Goal: Information Seeking & Learning: Check status

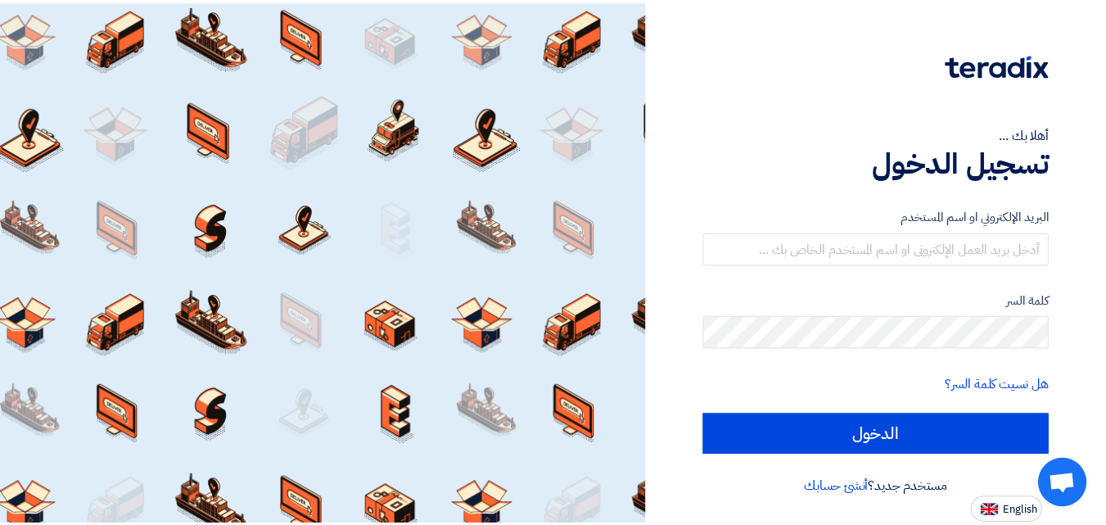
scroll to position [78, 0]
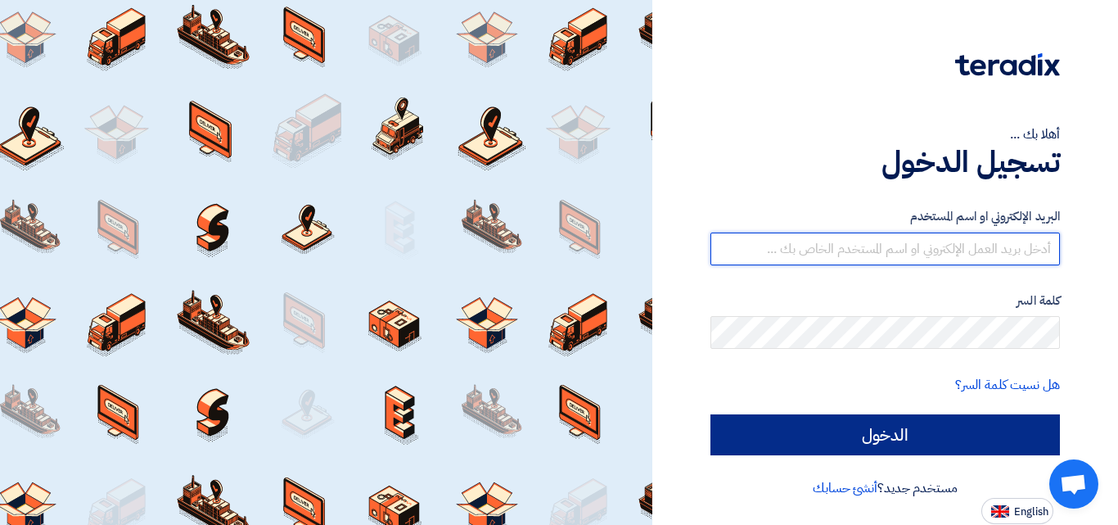
type input "[EMAIL_ADDRESS][DOMAIN_NAME]"
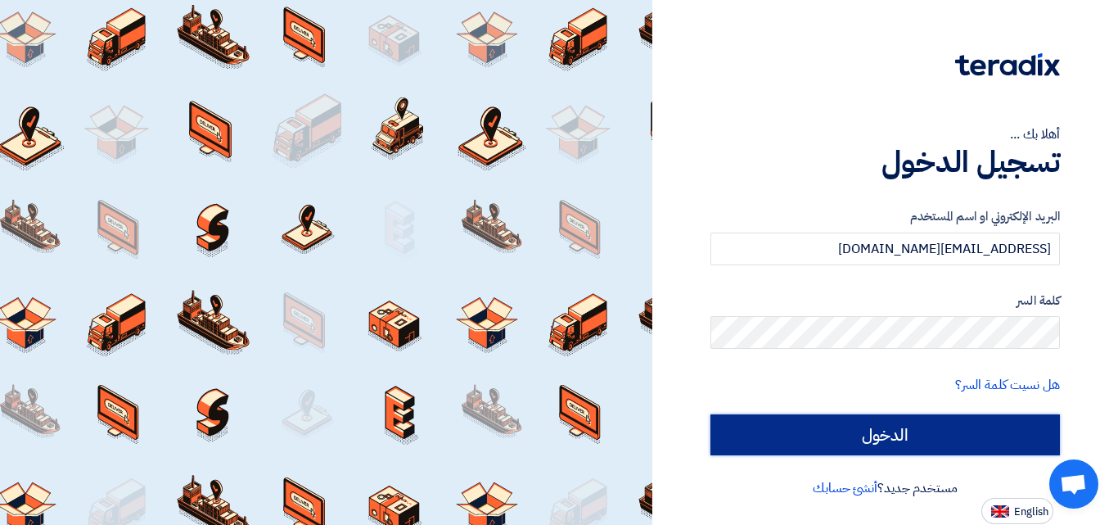
click at [882, 428] on input "الدخول" at bounding box center [886, 434] width 350 height 41
type input "Sign in"
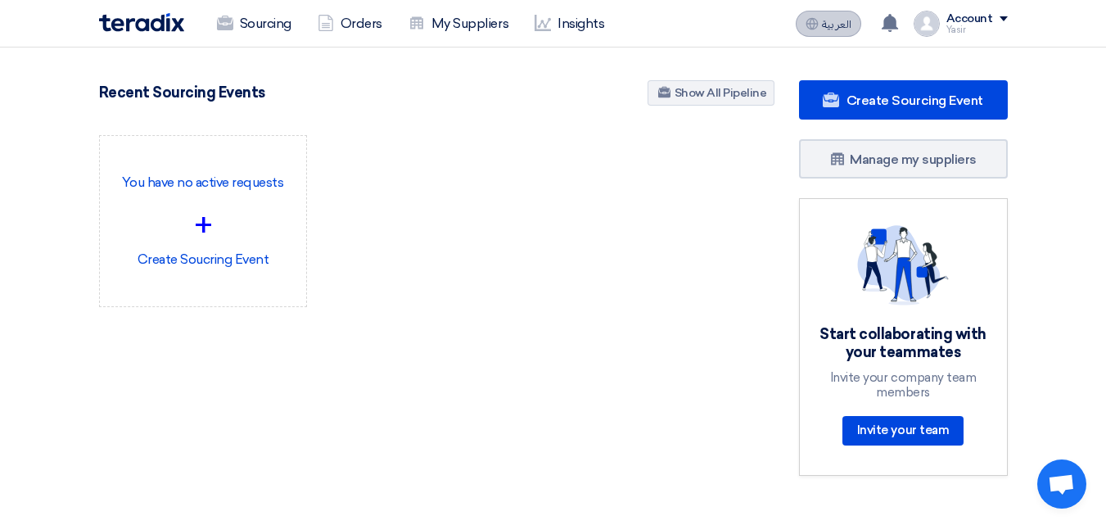
click at [815, 24] on use at bounding box center [812, 23] width 12 height 12
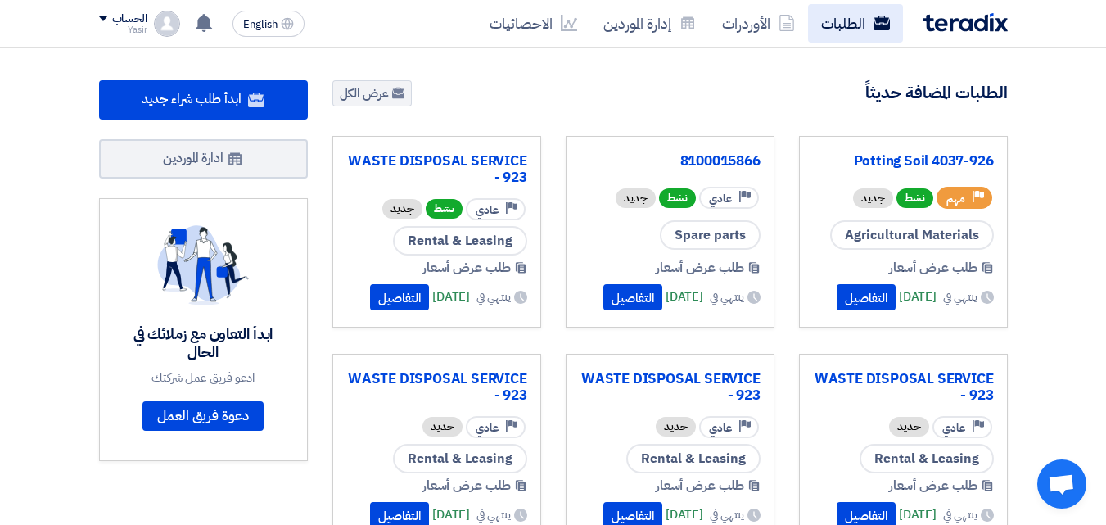
click at [843, 13] on link "الطلبات" at bounding box center [855, 23] width 95 height 38
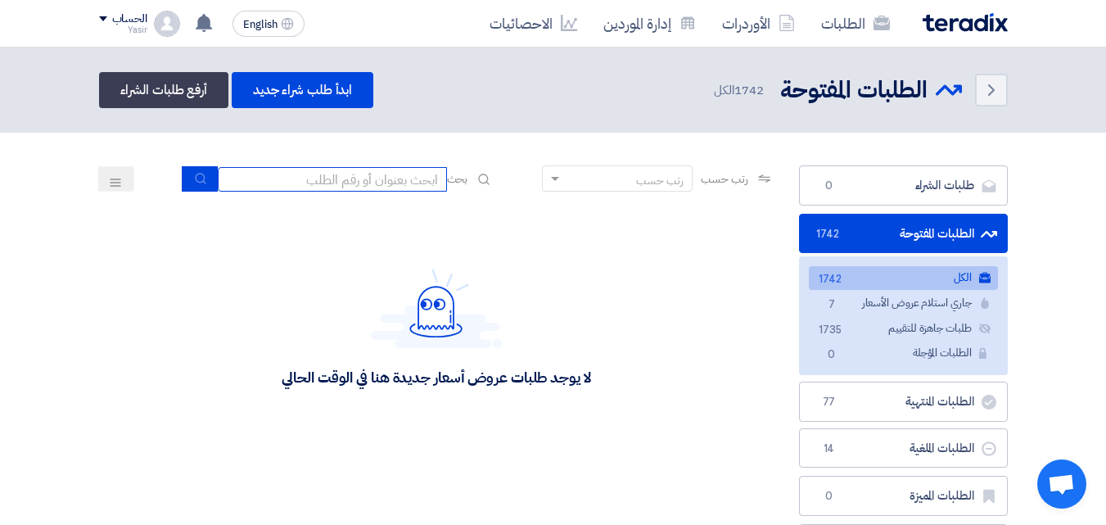
click at [392, 181] on input at bounding box center [332, 179] width 229 height 25
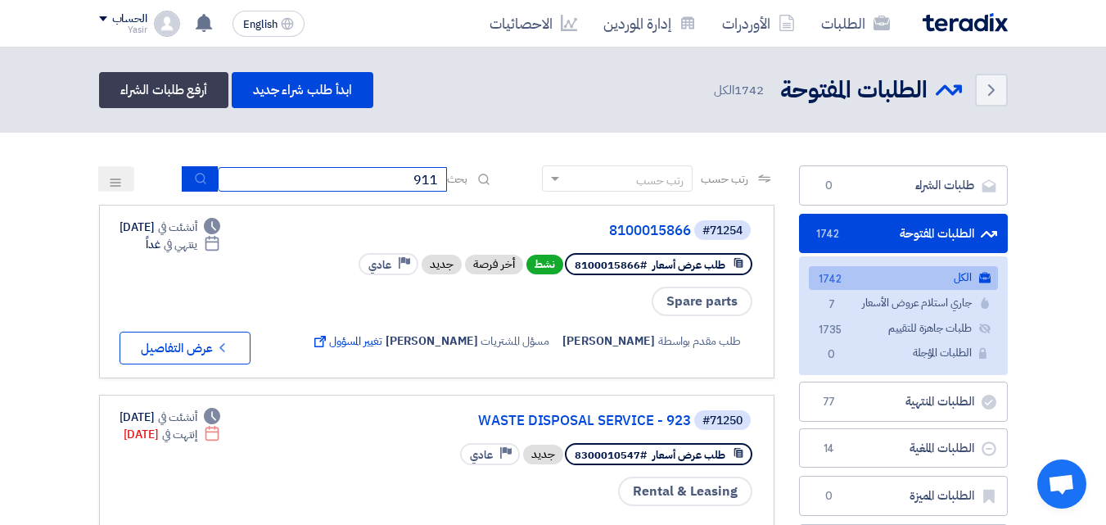
type input "911"
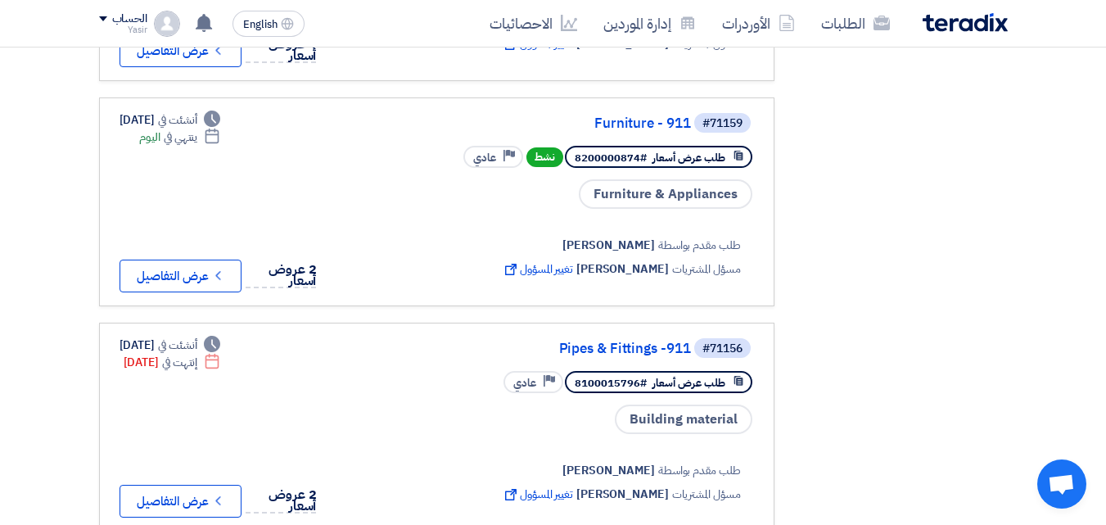
scroll to position [819, 0]
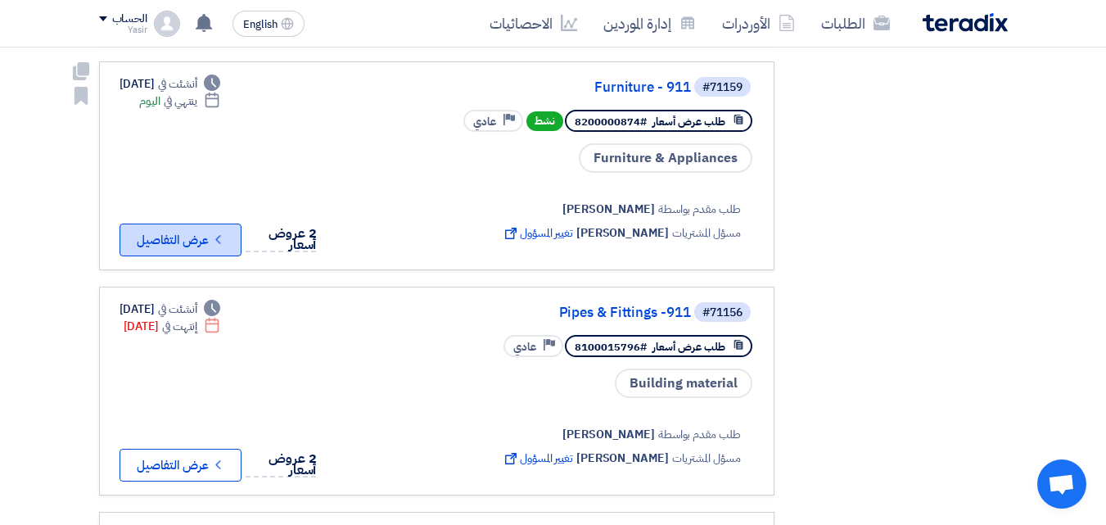
click at [226, 236] on icon "Check details" at bounding box center [218, 240] width 16 height 16
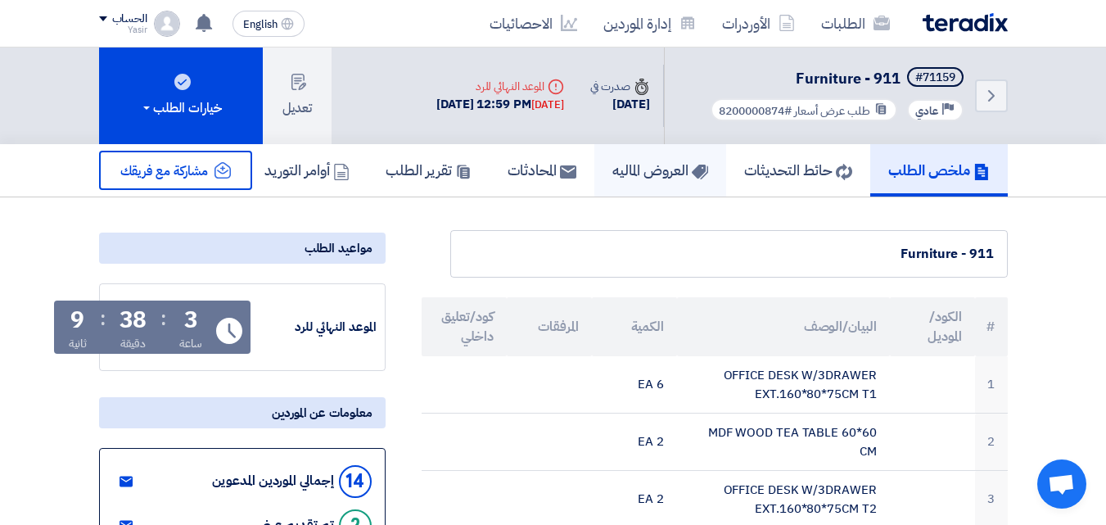
click at [612, 162] on h5 "العروض الماليه" at bounding box center [660, 169] width 96 height 19
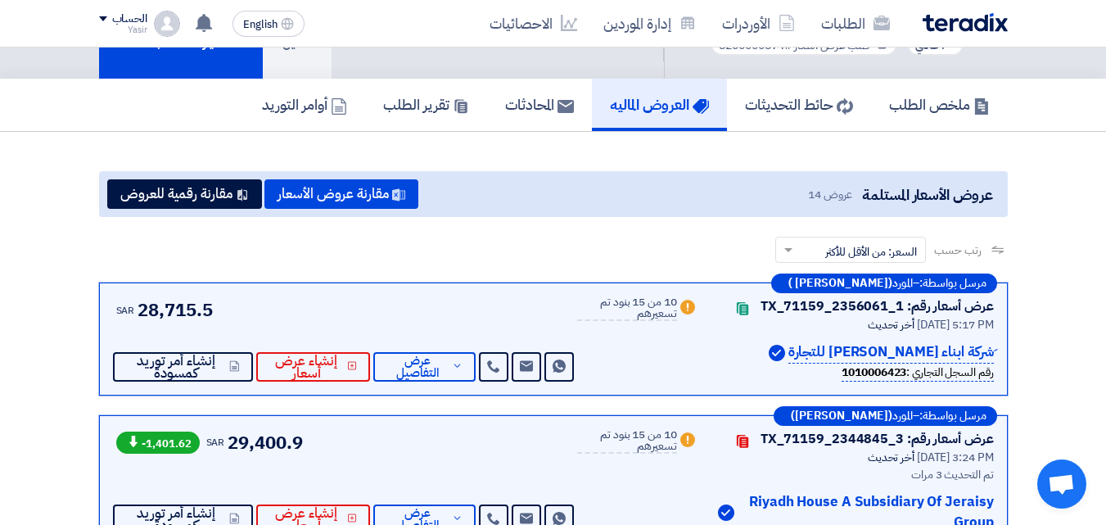
scroll to position [82, 0]
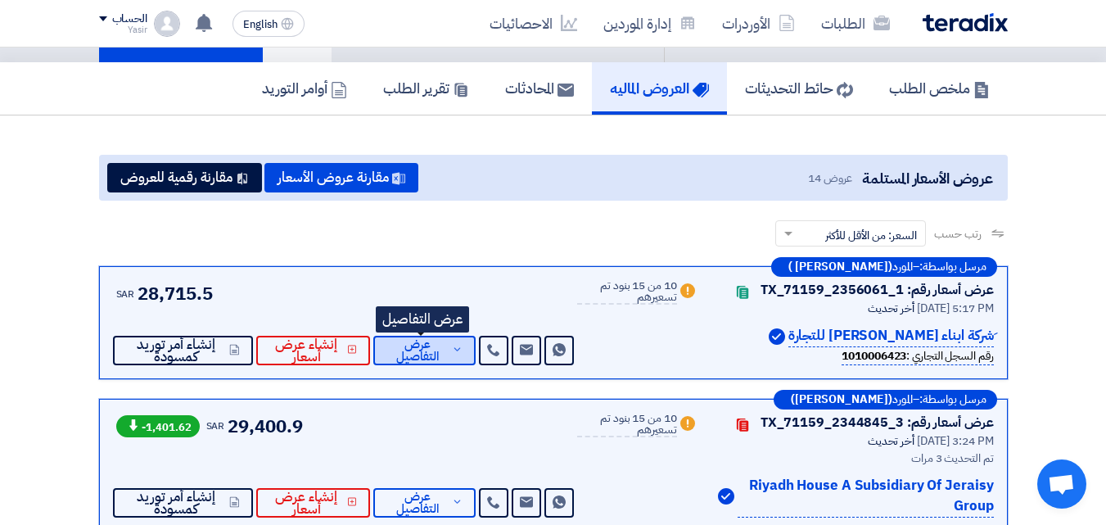
click at [453, 346] on icon at bounding box center [457, 349] width 11 height 13
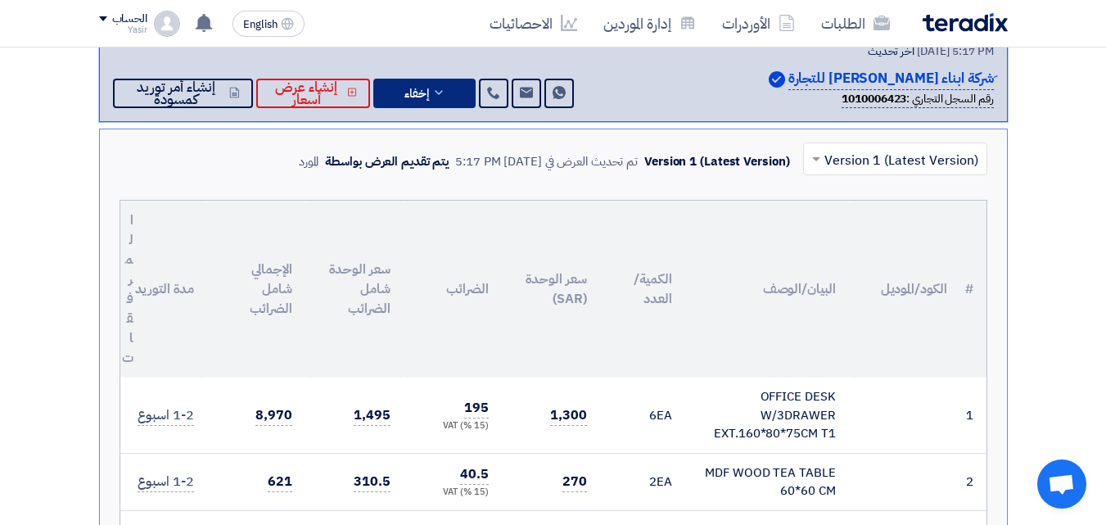
scroll to position [246, 0]
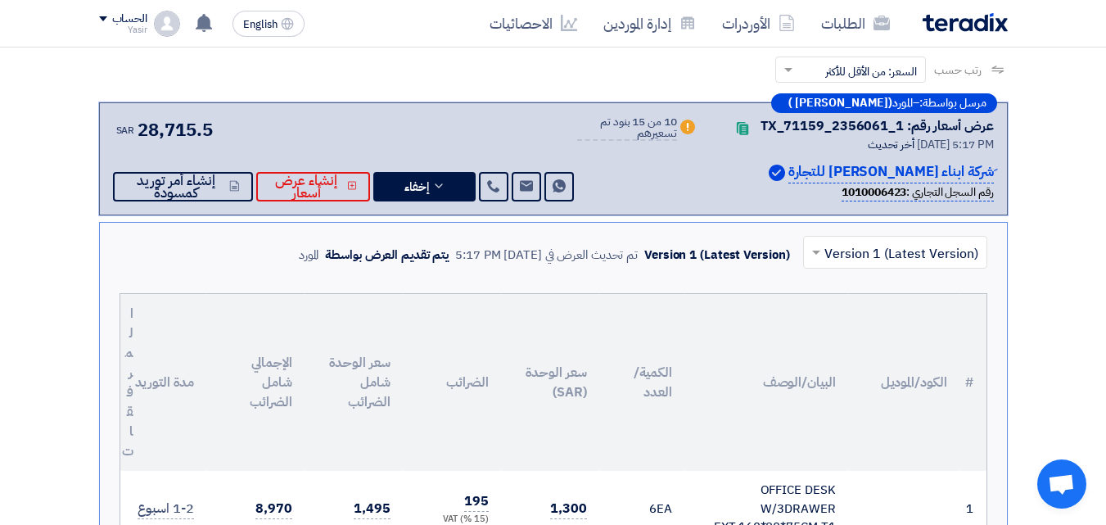
drag, startPoint x: 311, startPoint y: 278, endPoint x: 251, endPoint y: -71, distance: 354.6
click at [855, 11] on link "الطلبات" at bounding box center [855, 23] width 95 height 38
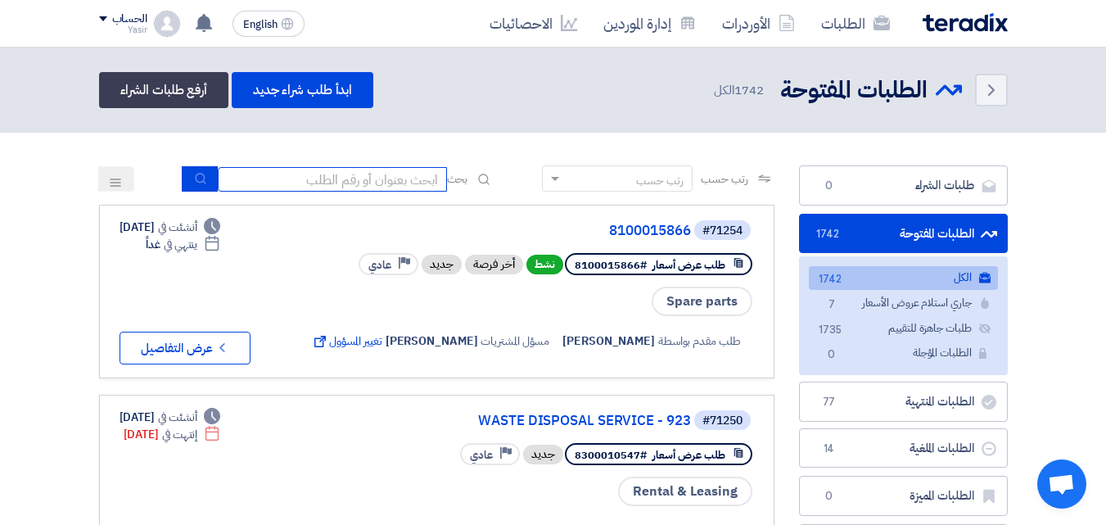
click at [391, 183] on input at bounding box center [332, 179] width 229 height 25
type input "911"
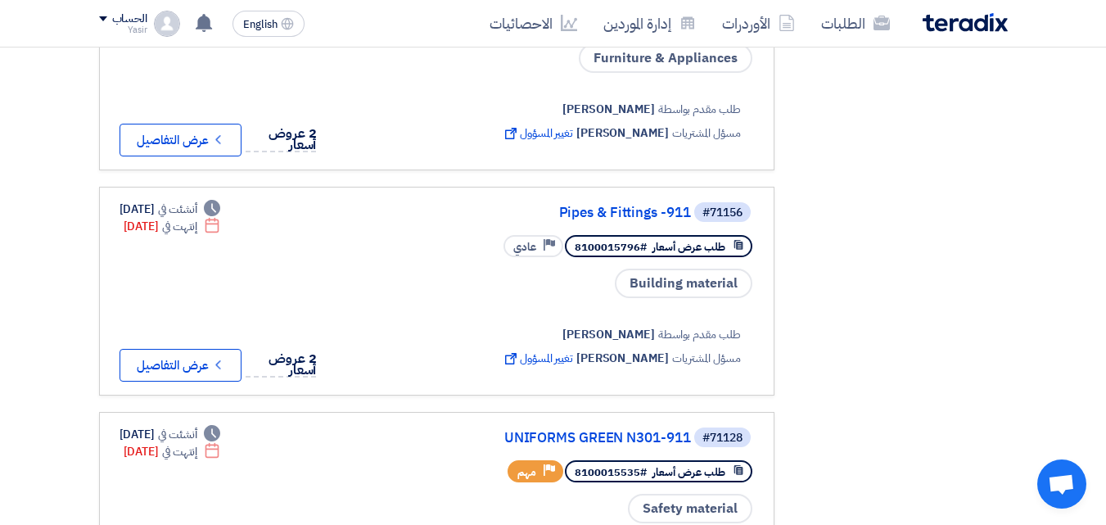
scroll to position [900, 0]
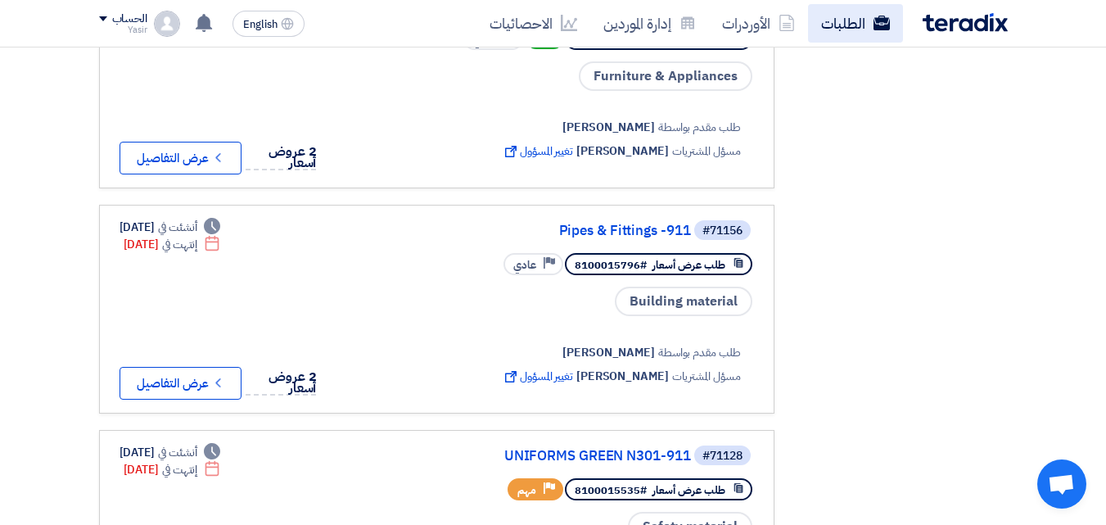
click at [832, 21] on link "الطلبات" at bounding box center [855, 23] width 95 height 38
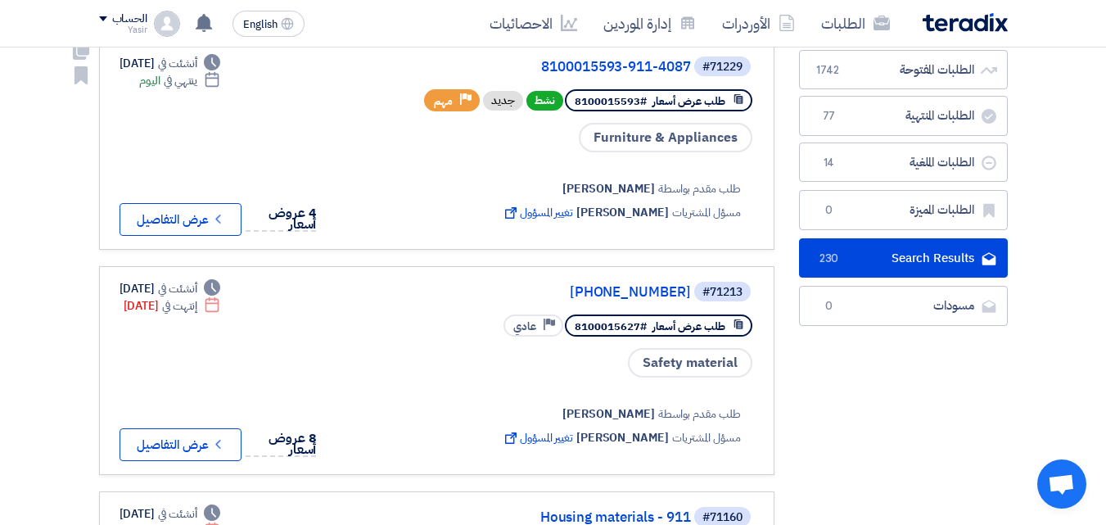
scroll to position [0, 0]
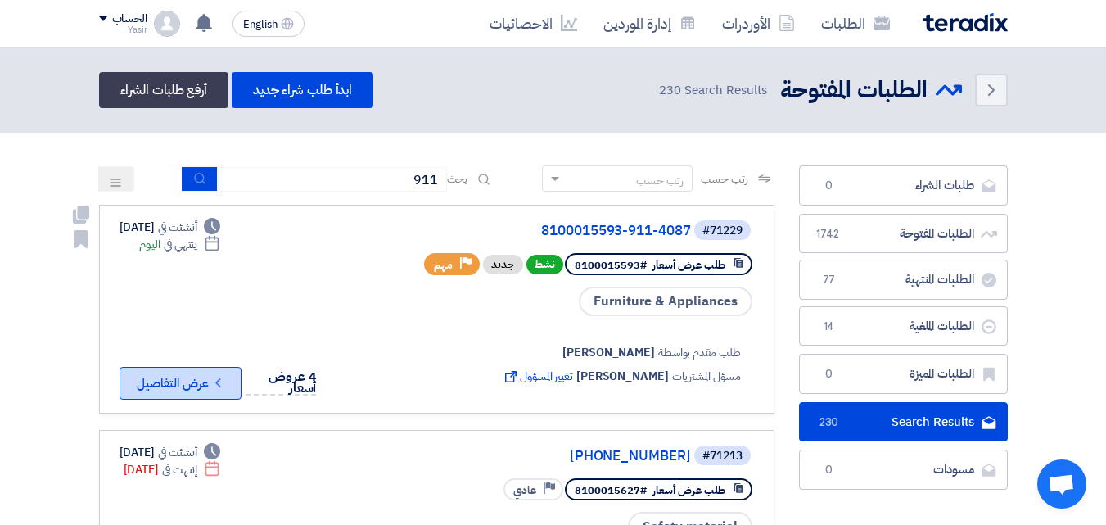
click at [201, 373] on button "Check details عرض التفاصيل" at bounding box center [181, 383] width 122 height 33
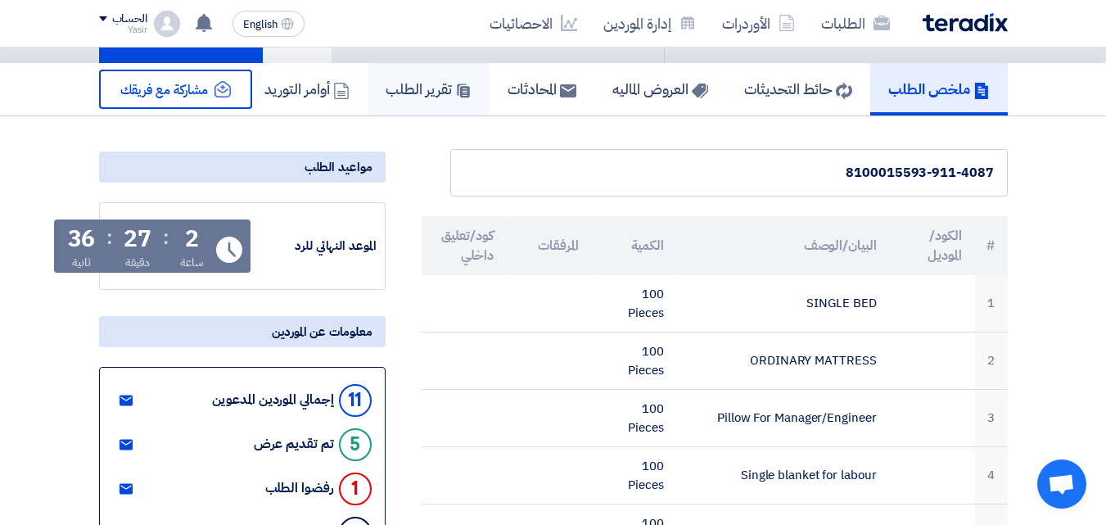
scroll to position [82, 0]
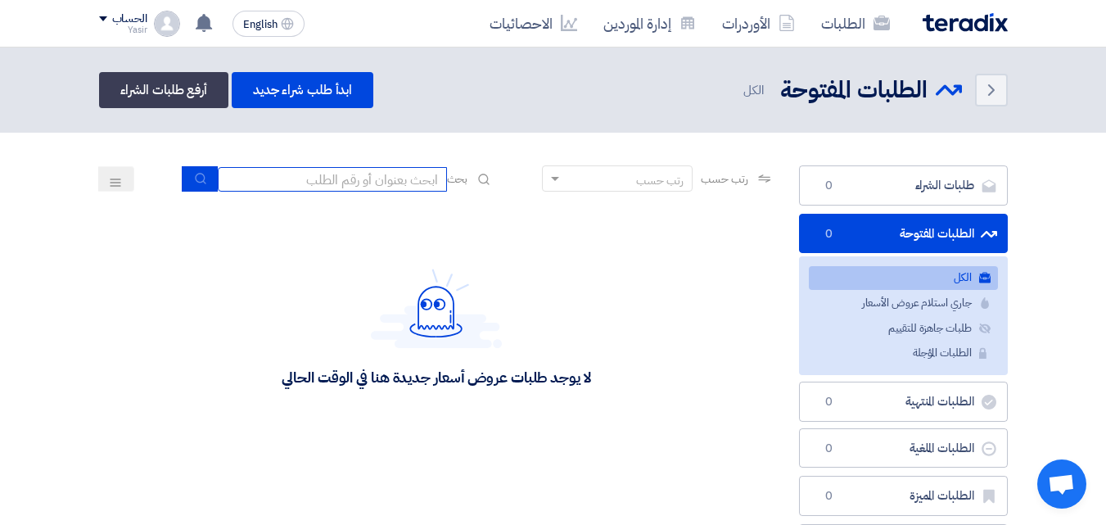
click at [308, 179] on input at bounding box center [332, 179] width 229 height 25
type input "911"
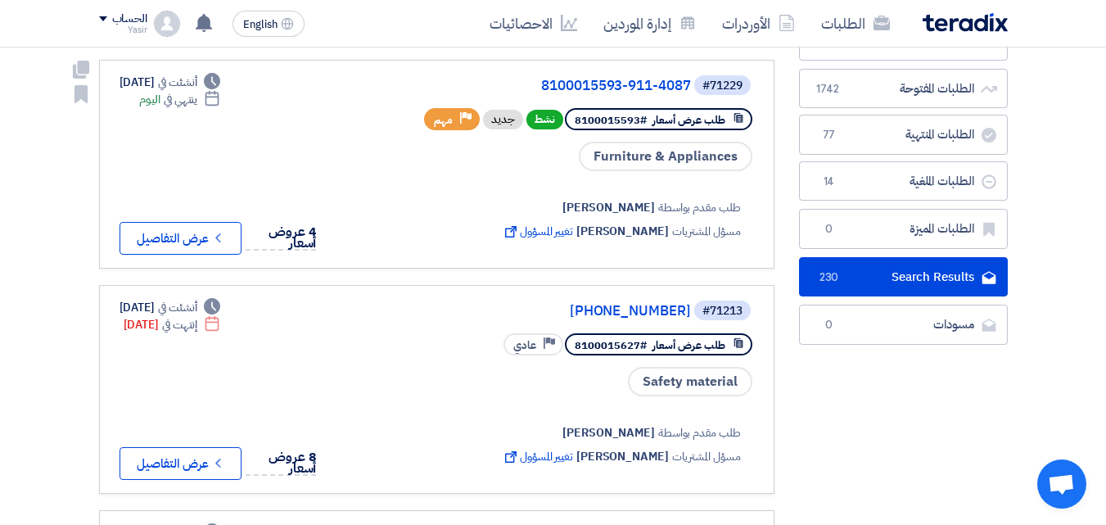
scroll to position [164, 0]
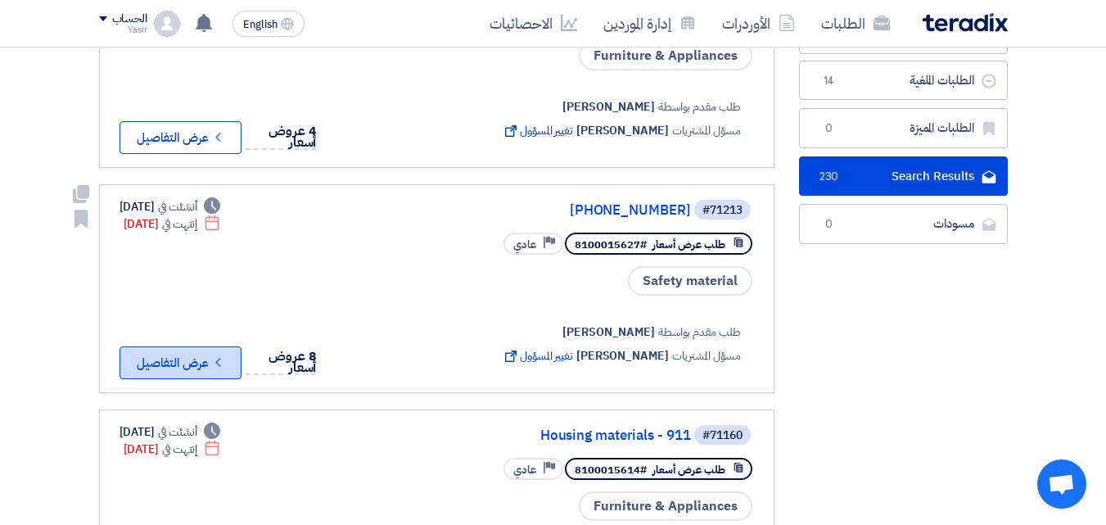
click at [208, 352] on button "Check details عرض التفاصيل" at bounding box center [181, 362] width 122 height 33
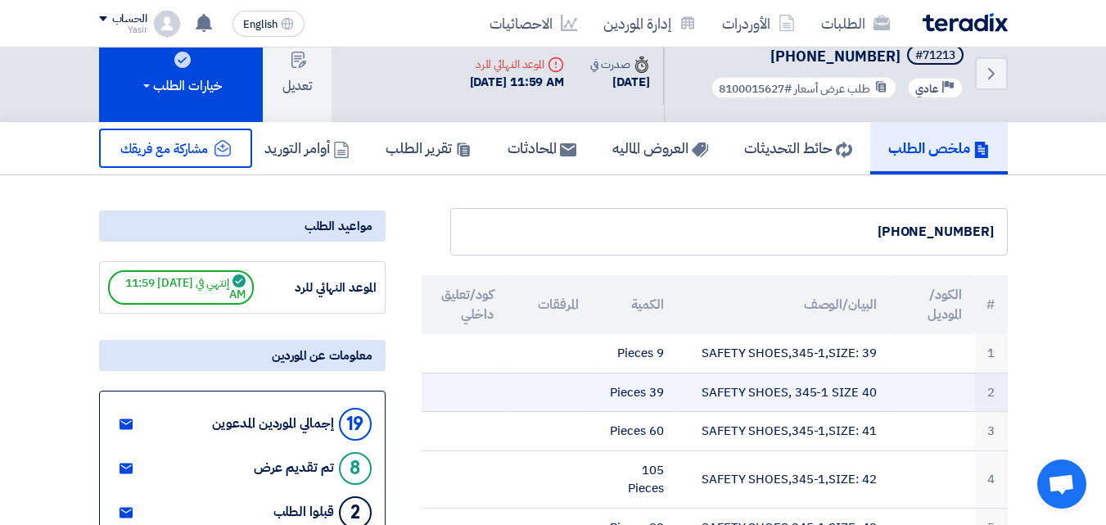
scroll to position [82, 0]
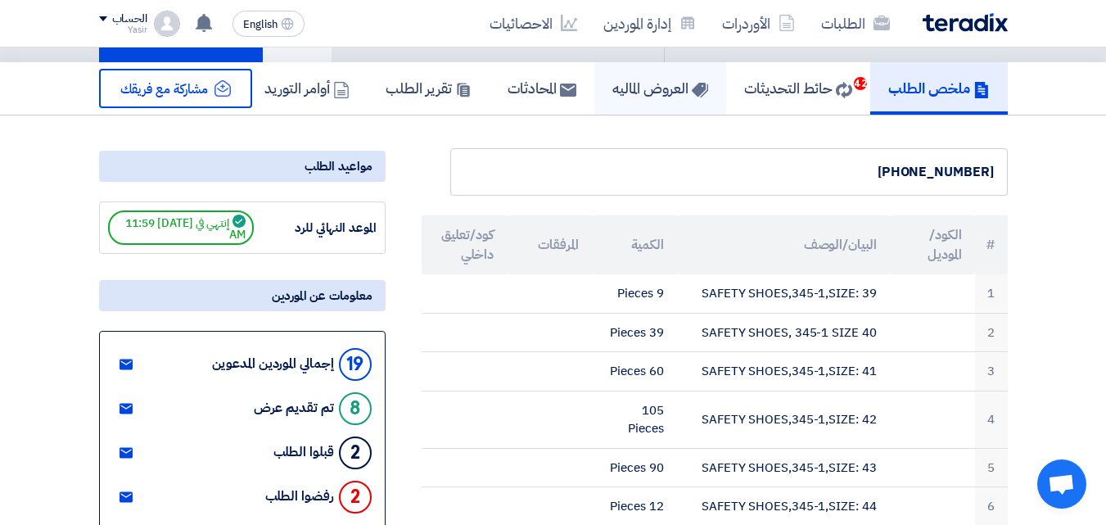
click at [636, 79] on h5 "العروض الماليه" at bounding box center [660, 88] width 96 height 19
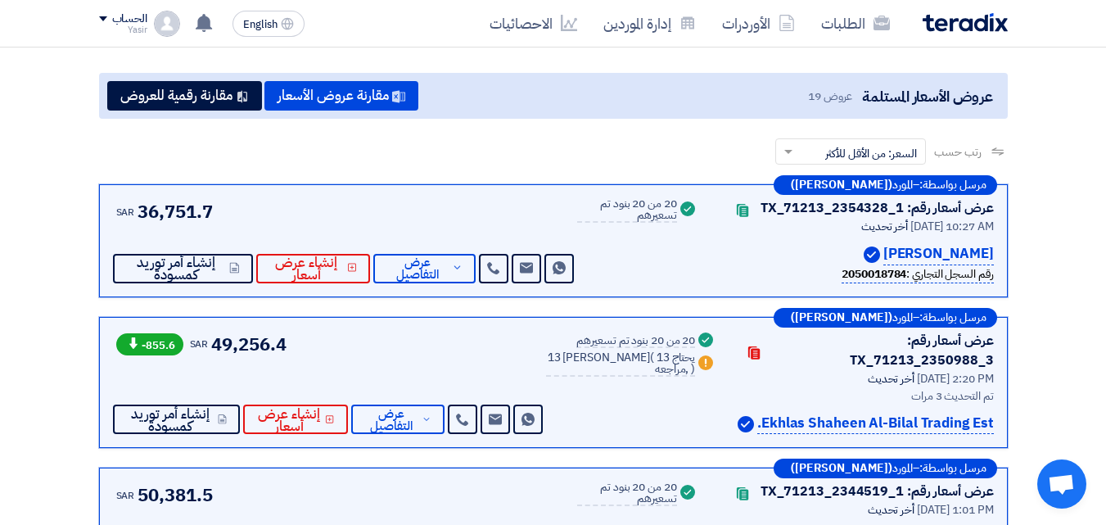
scroll to position [246, 0]
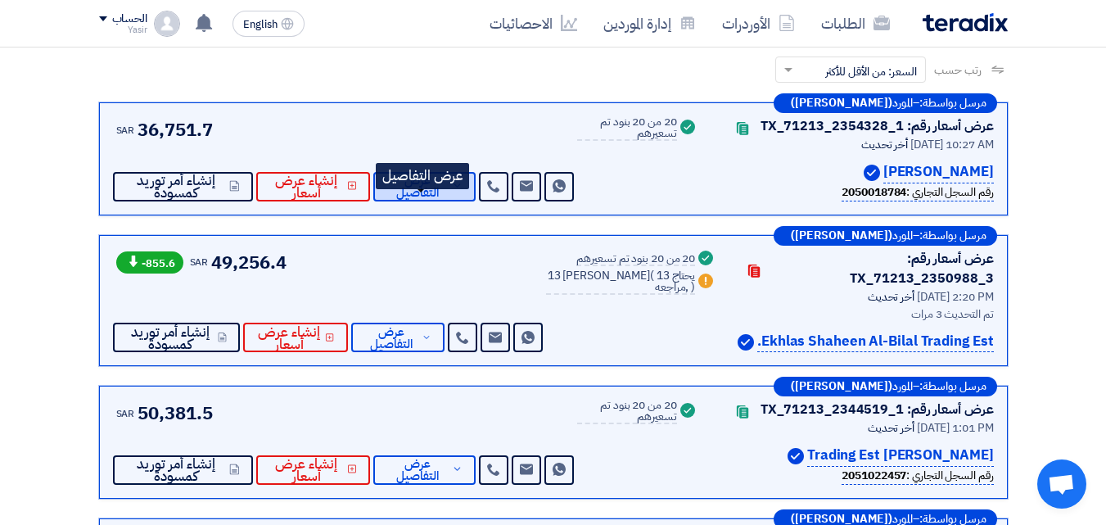
click at [407, 199] on span "عرض التفاصيل" at bounding box center [416, 186] width 61 height 25
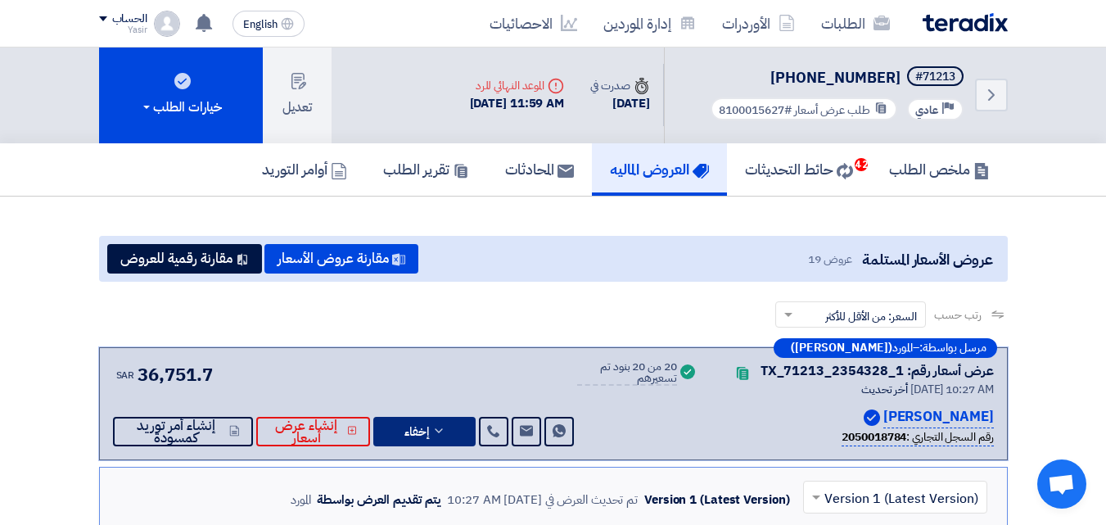
scroll to position [0, 0]
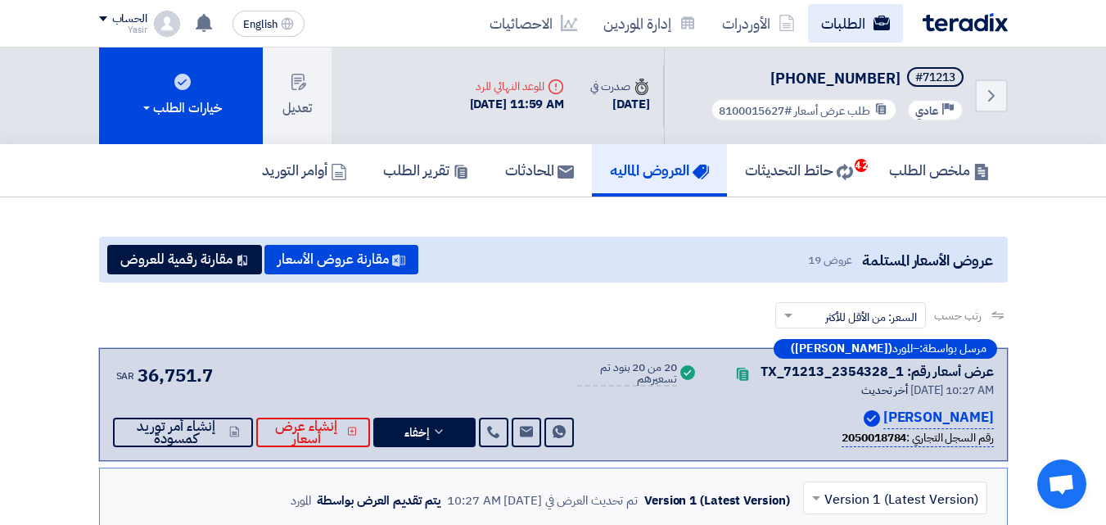
click at [819, 24] on link "الطلبات" at bounding box center [855, 23] width 95 height 38
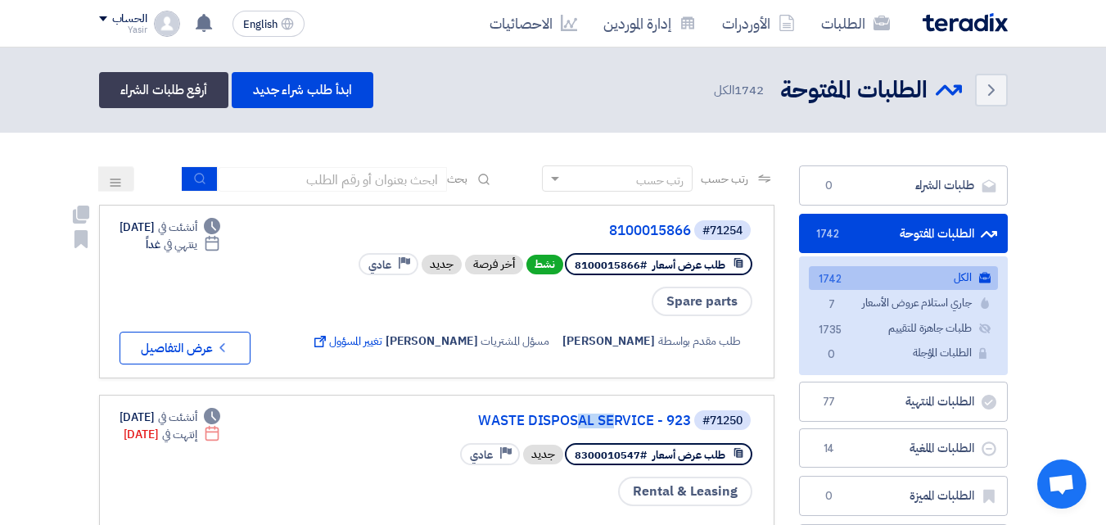
drag, startPoint x: 591, startPoint y: 444, endPoint x: 601, endPoint y: 462, distance: 20.5
click at [440, 412] on div "#71250 WASTE DISPOSAL SERVICE - 923" at bounding box center [546, 419] width 413 height 23
click at [824, 29] on link "الطلبات" at bounding box center [855, 23] width 95 height 38
click at [764, 31] on link "الأوردرات" at bounding box center [758, 23] width 99 height 38
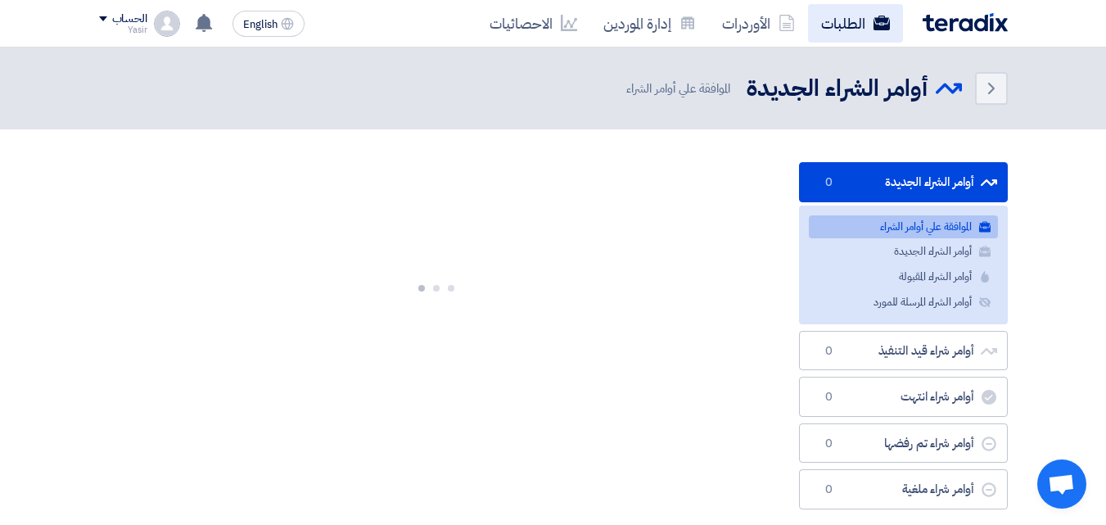
click at [825, 20] on link "الطلبات" at bounding box center [855, 23] width 95 height 38
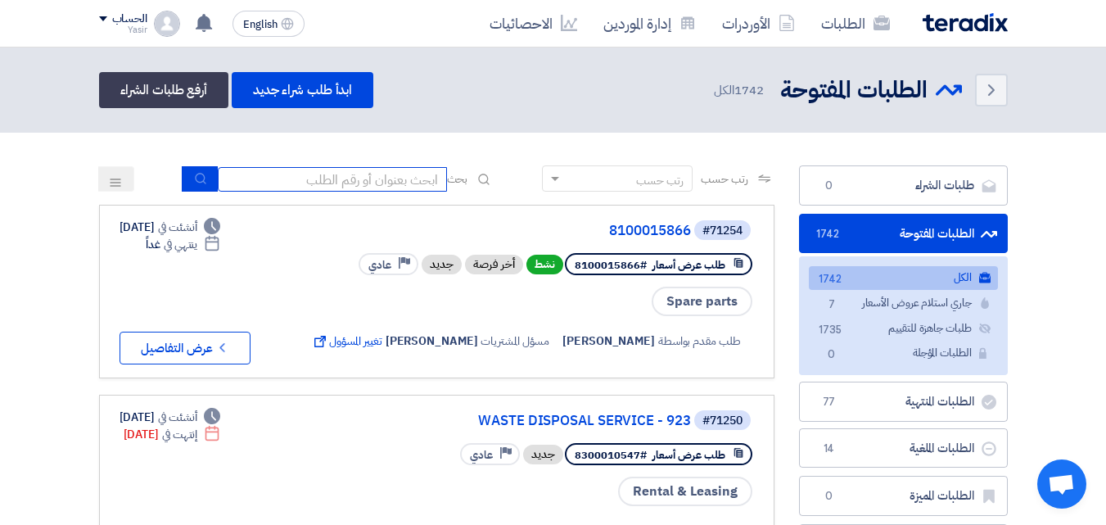
click at [408, 176] on input at bounding box center [332, 179] width 229 height 25
type input "911"
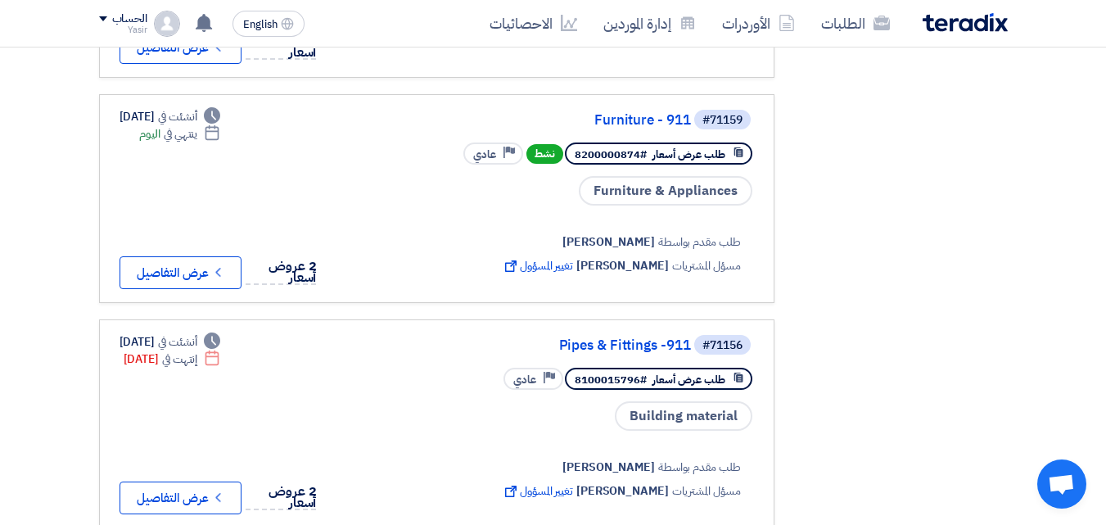
scroll to position [819, 0]
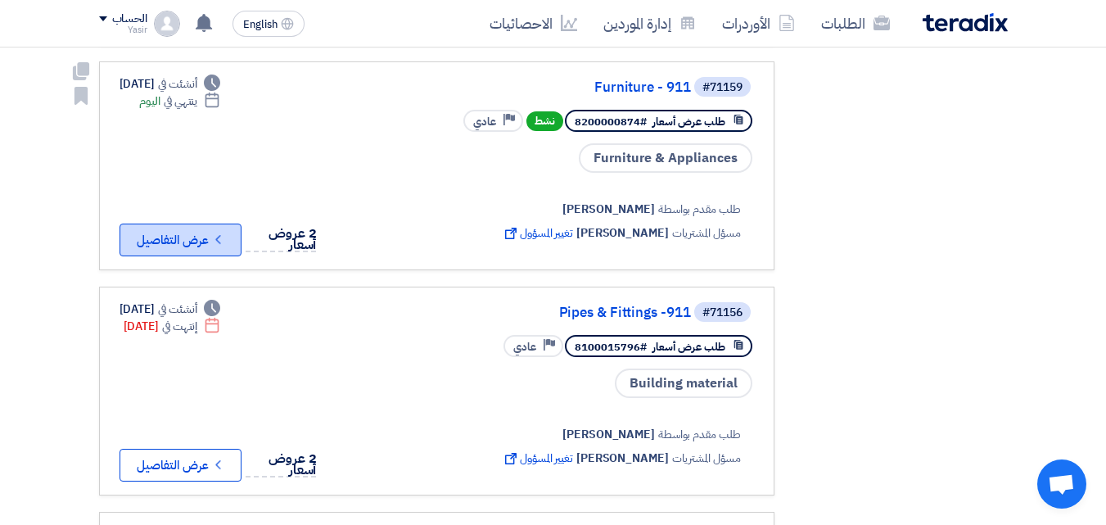
click at [221, 232] on icon "Check details" at bounding box center [218, 240] width 16 height 16
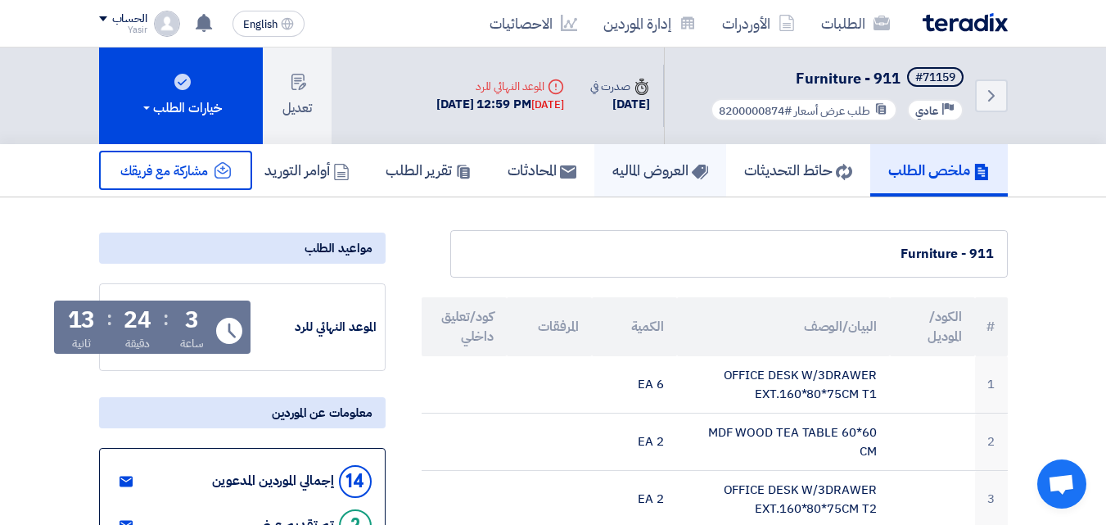
click at [684, 183] on link "العروض الماليه" at bounding box center [660, 170] width 132 height 52
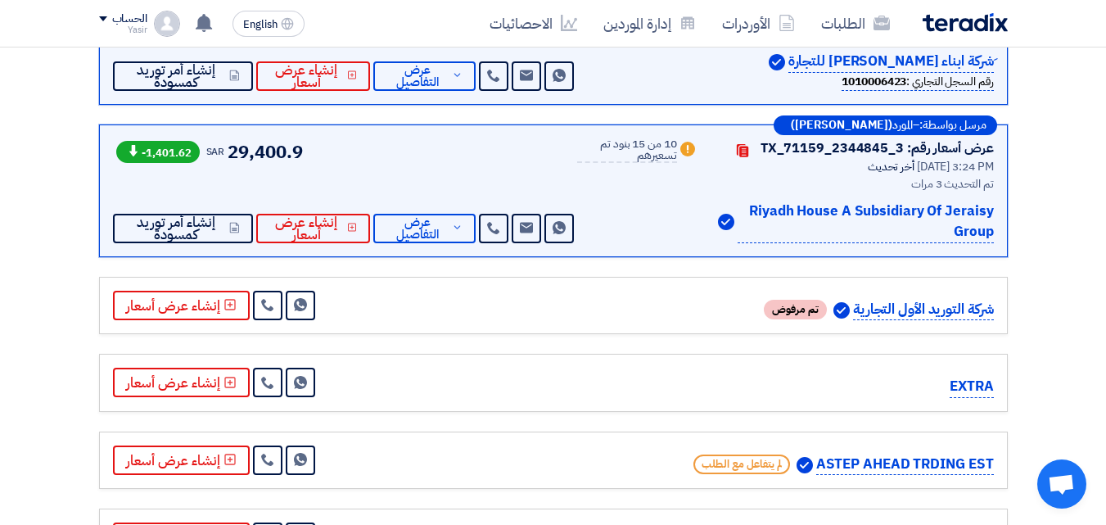
scroll to position [164, 0]
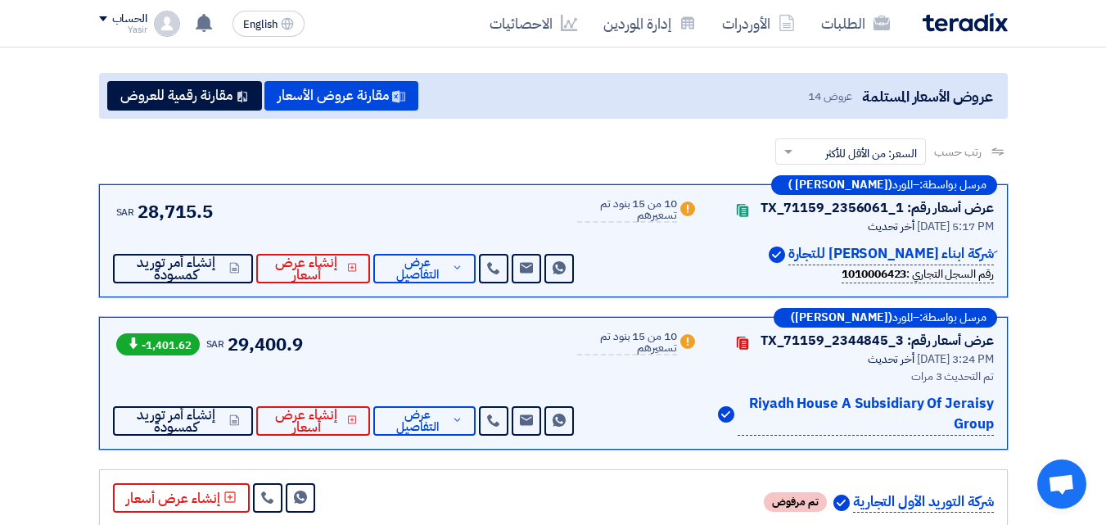
drag, startPoint x: 991, startPoint y: 208, endPoint x: 690, endPoint y: 244, distance: 303.4
click at [690, 244] on div "عرض أسعار رقم: TX_71159_2356061_1 Contacts أخر تحديث [DATE] 5:17 PM 1010006423" at bounding box center [785, 240] width 416 height 85
click at [680, 259] on div "Warn 10 من 15 بنود تم تسعيرهم" at bounding box center [637, 240] width 120 height 85
drag, startPoint x: 997, startPoint y: 340, endPoint x: 675, endPoint y: 418, distance: 332.0
click at [684, 419] on div "مرسل بواسطة: – المورد ([PERSON_NAME]) عرض أسعار رقم: TX_71159_2344845_3 Contact…" at bounding box center [553, 383] width 909 height 133
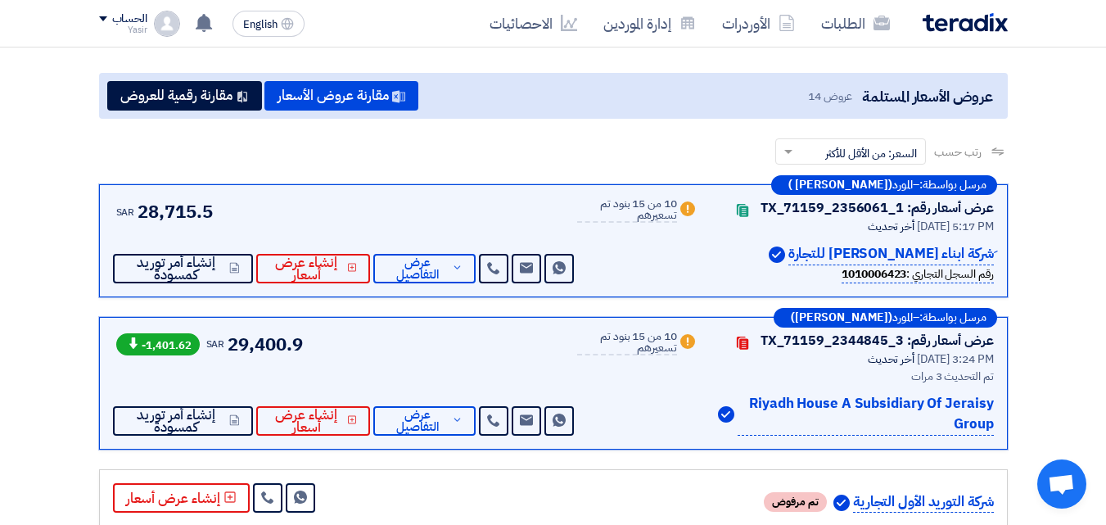
click at [669, 417] on div "Warn 10 من 15 بنود تم تسعيرهم" at bounding box center [637, 383] width 120 height 105
click at [403, 415] on span "عرض التفاصيل" at bounding box center [416, 420] width 61 height 25
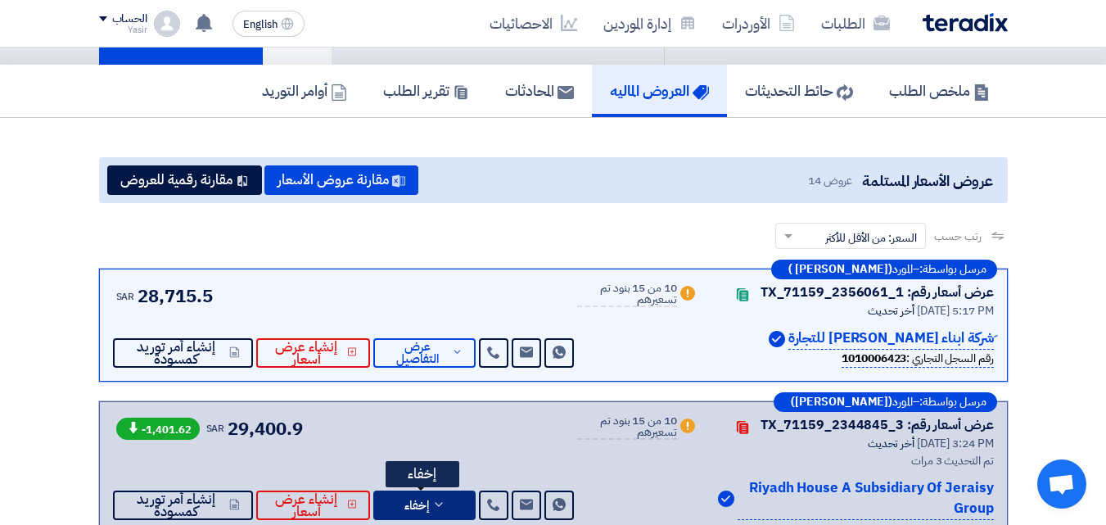
scroll to position [0, 0]
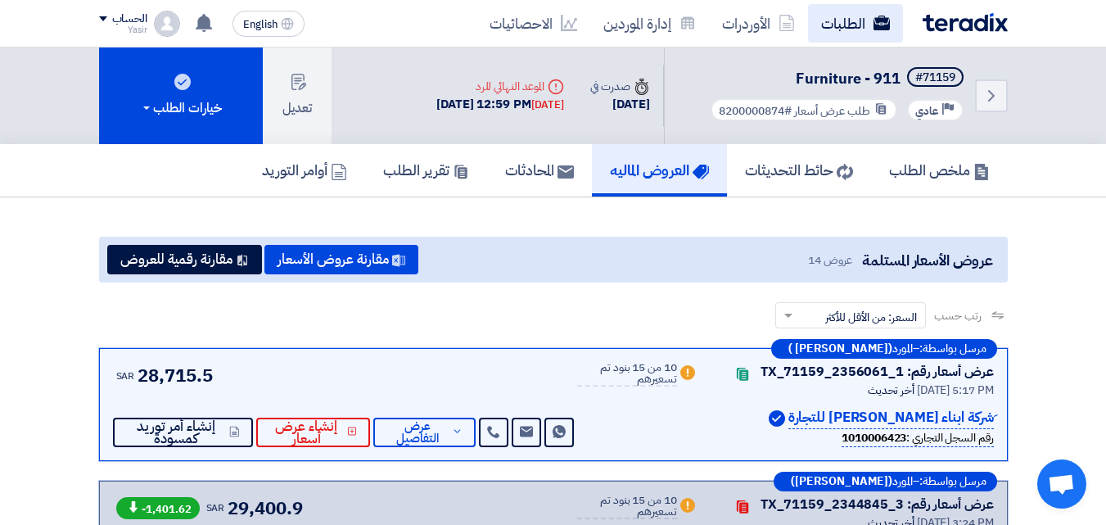
click at [832, 19] on link "الطلبات" at bounding box center [855, 23] width 95 height 38
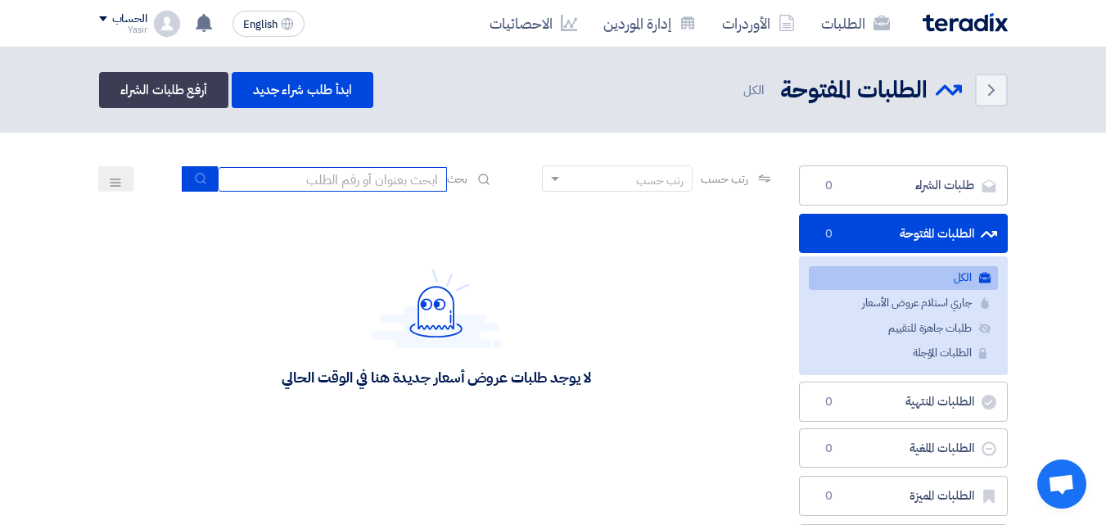
click at [381, 185] on input at bounding box center [332, 179] width 229 height 25
type input "911"
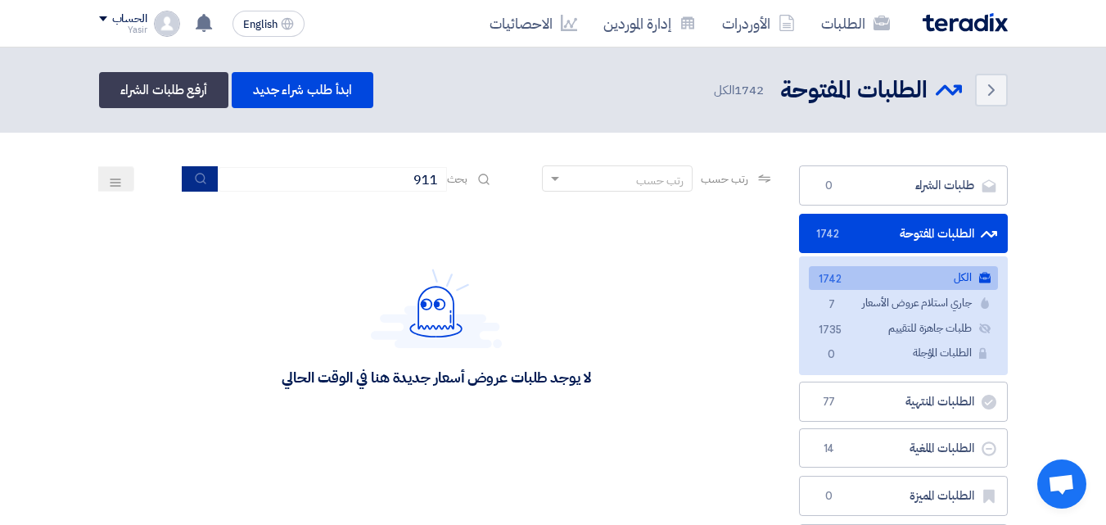
click at [203, 184] on button "submit" at bounding box center [200, 178] width 36 height 25
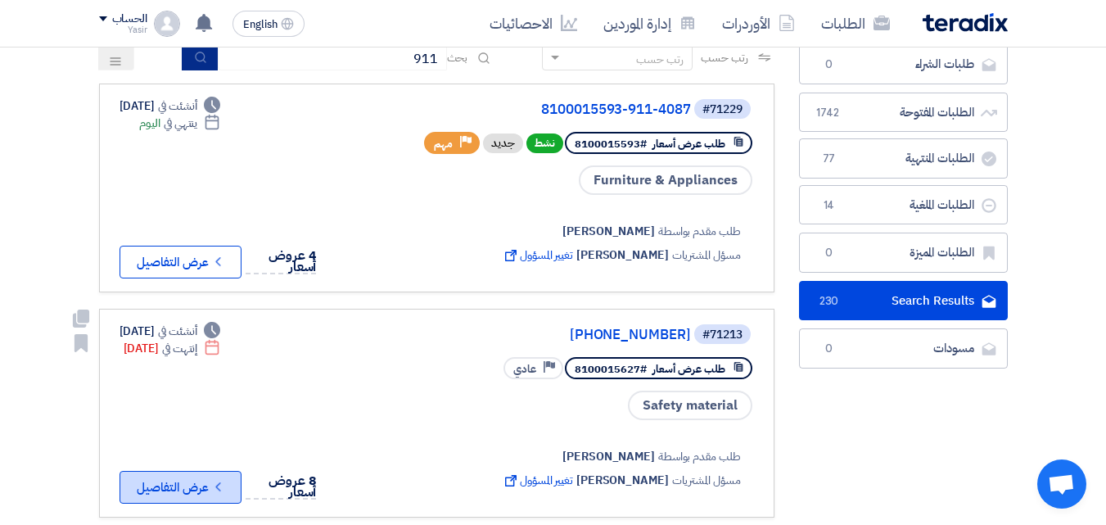
scroll to position [82, 0]
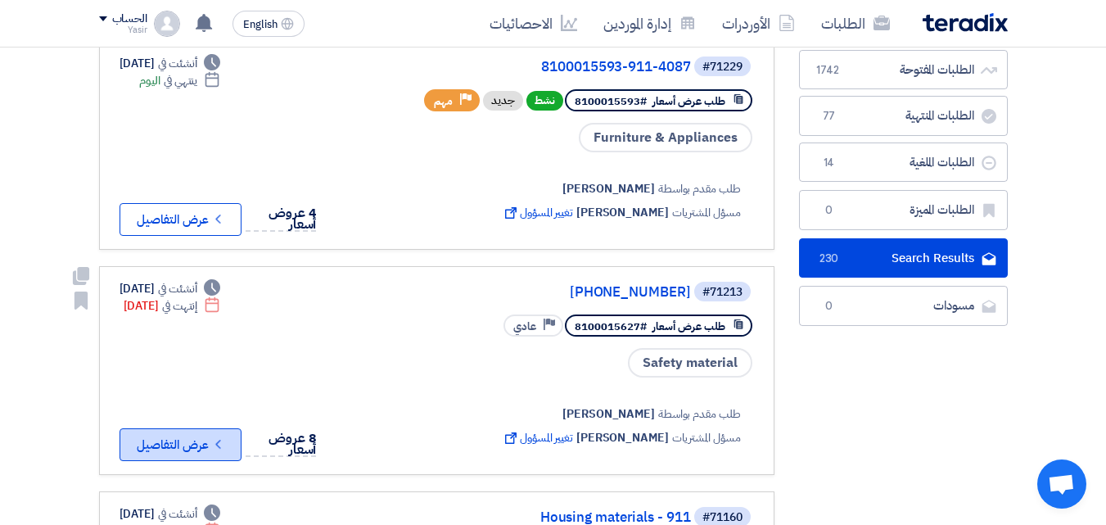
click at [193, 440] on button "Check details عرض التفاصيل" at bounding box center [181, 444] width 122 height 33
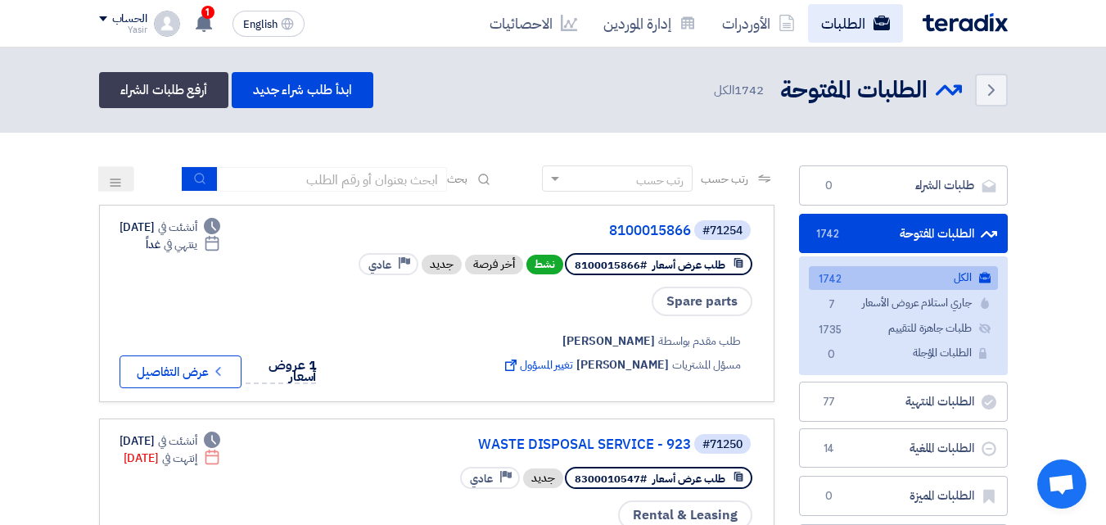
click at [831, 18] on link "الطلبات" at bounding box center [855, 23] width 95 height 38
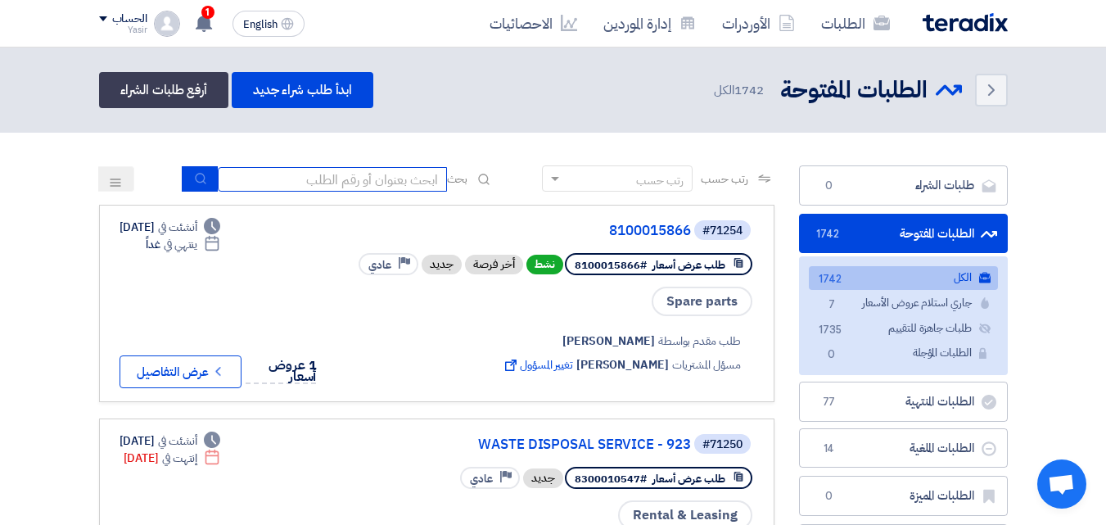
click at [353, 183] on input at bounding box center [332, 179] width 229 height 25
type input "911"
click at [203, 182] on button "submit" at bounding box center [200, 178] width 36 height 25
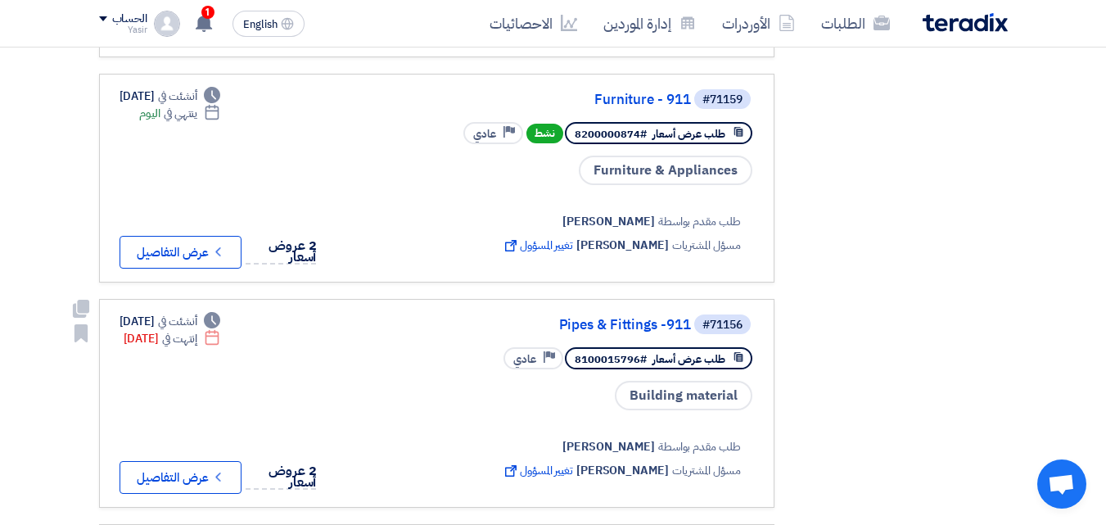
scroll to position [737, 0]
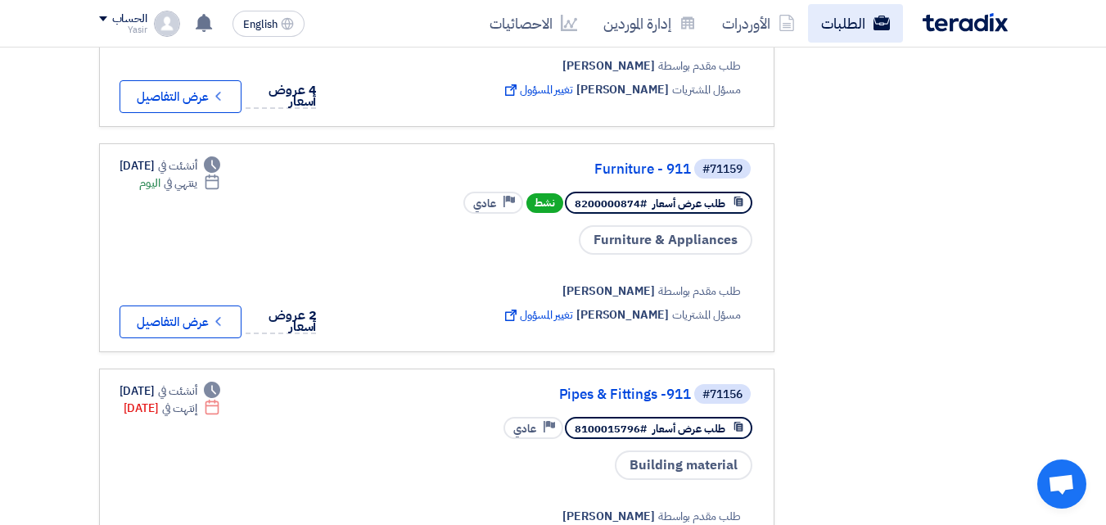
click at [829, 24] on link "الطلبات" at bounding box center [855, 23] width 95 height 38
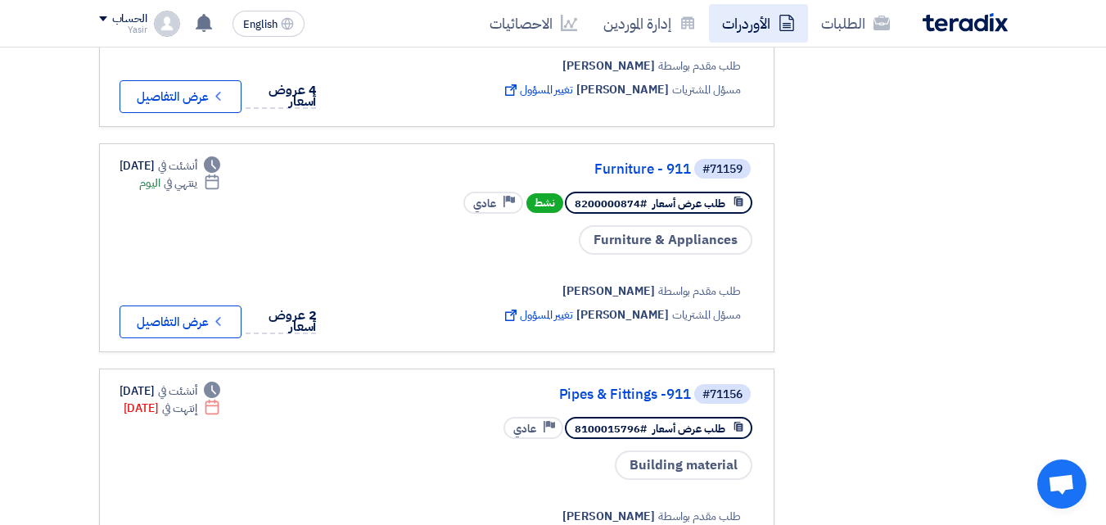
click at [768, 23] on link "الأوردرات" at bounding box center [758, 23] width 99 height 38
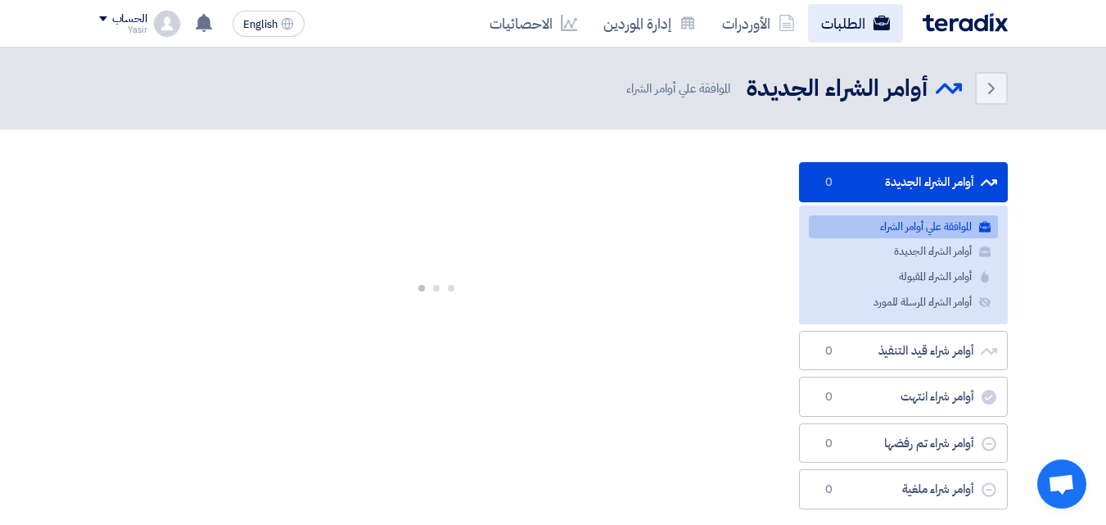
click at [832, 21] on link "الطلبات" at bounding box center [855, 23] width 95 height 38
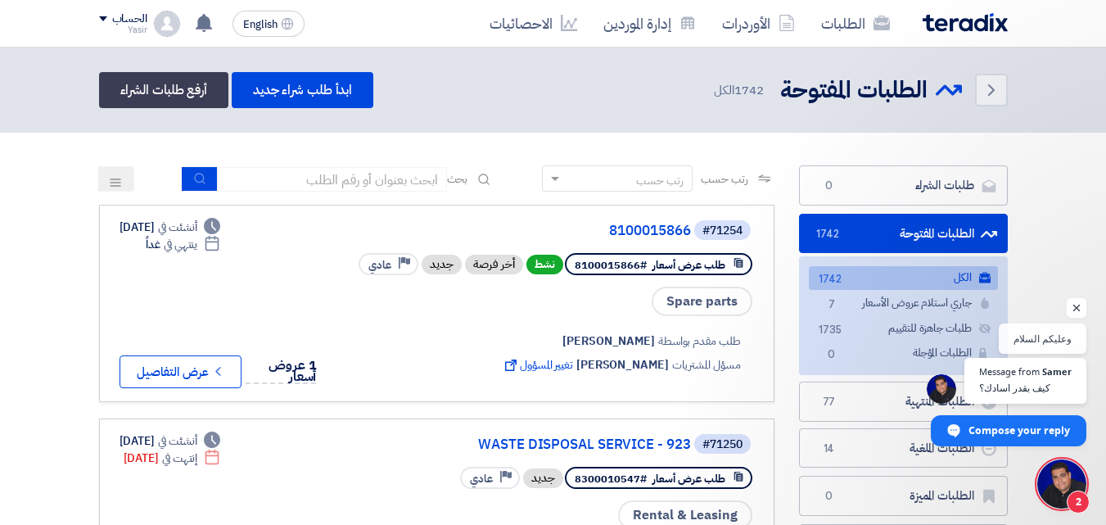
click at [1076, 303] on span "Open chat" at bounding box center [1077, 308] width 20 height 20
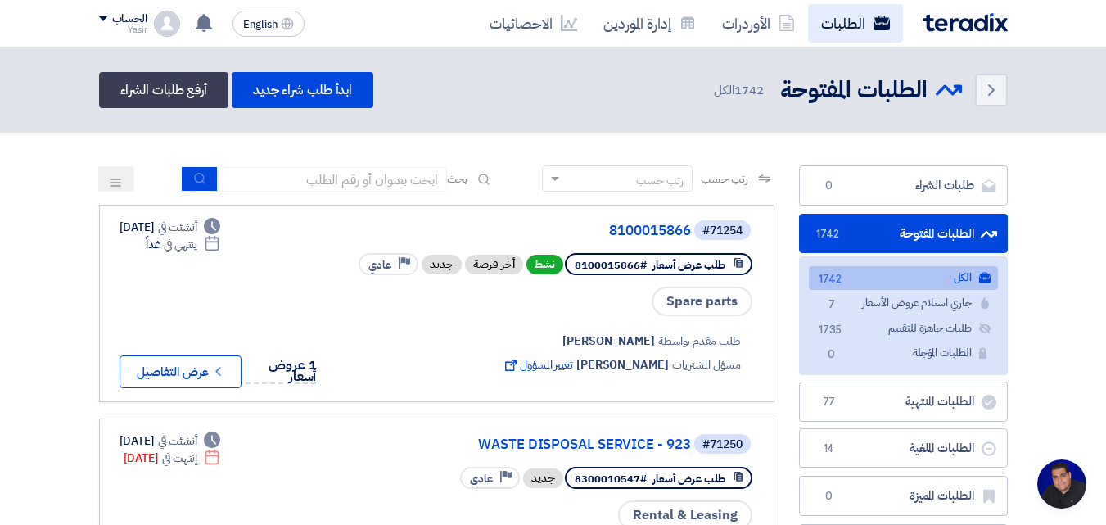
click at [855, 20] on link "الطلبات" at bounding box center [855, 23] width 95 height 38
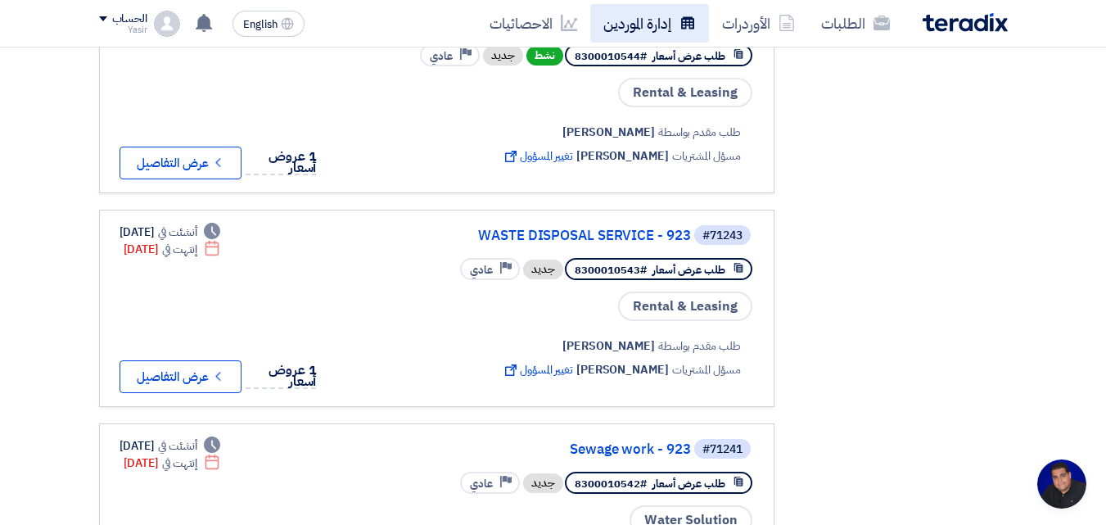
scroll to position [1018, 0]
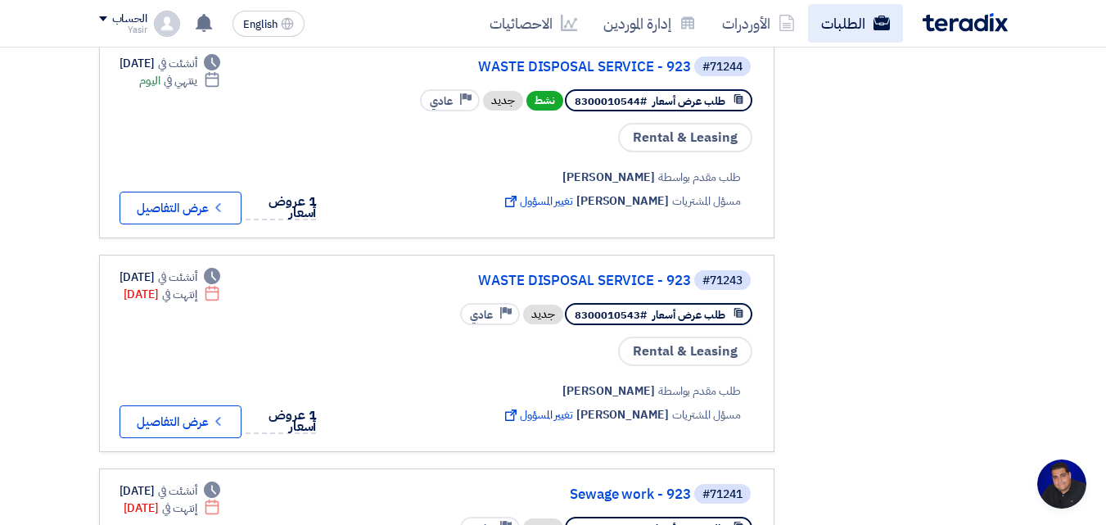
click at [867, 15] on link "الطلبات" at bounding box center [855, 23] width 95 height 38
click at [97, 25] on div "الطلبات الأوردرات إدارة الموردين الاحصائيات English EN لقد استلمت عرض سعر بقيمه…" at bounding box center [553, 23] width 933 height 47
click at [102, 23] on div "الحساب" at bounding box center [123, 19] width 48 height 14
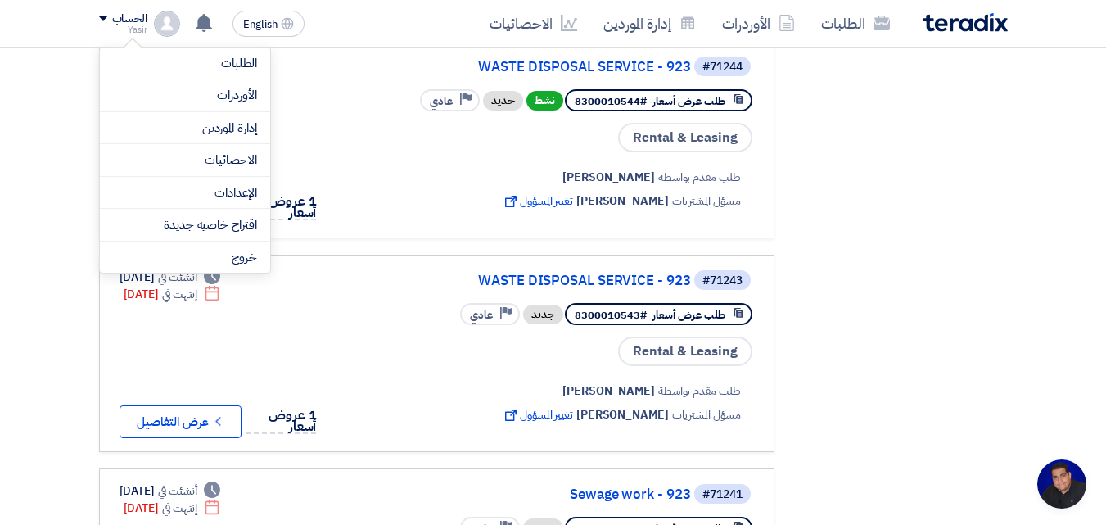
click at [0, 178] on section "طلبات الشراء طلبات الشراء 0 الطلبات المفتوحة الطلبات المفتوحة 1742 الكل الكل 17…" at bounding box center [553, 255] width 1106 height 2282
